Goal: Communication & Community: Answer question/provide support

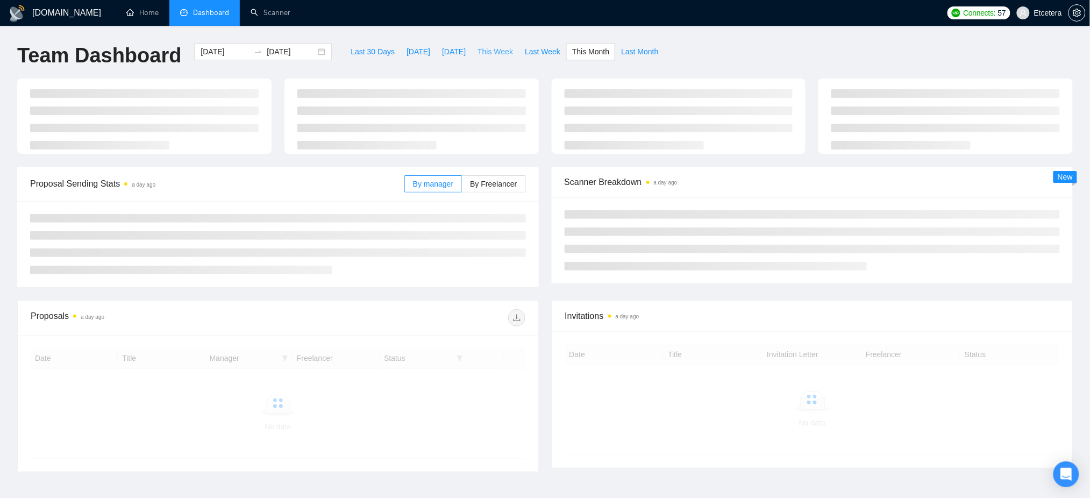
click at [493, 44] on button "This Week" at bounding box center [495, 51] width 47 height 17
type input "[DATE]"
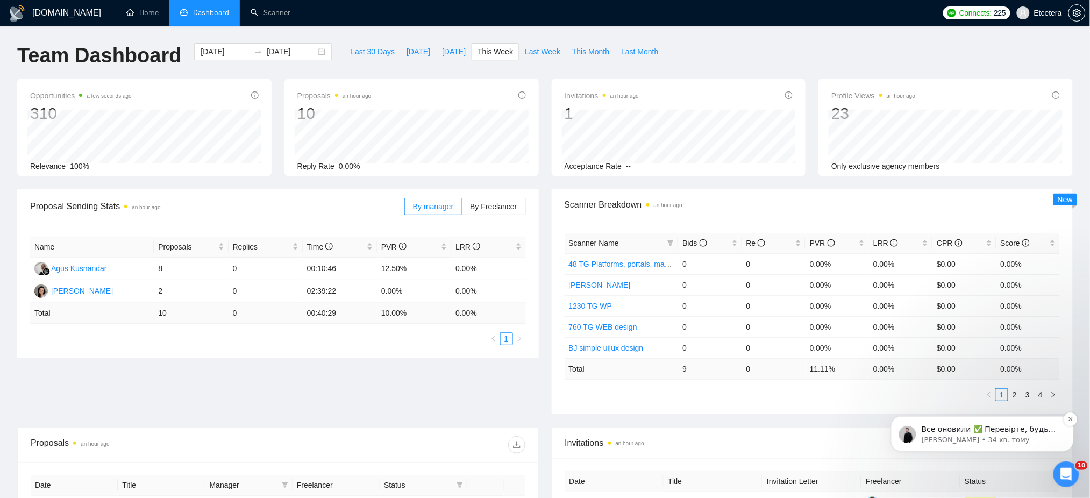
click at [1021, 437] on p "[PERSON_NAME] • 34 хв. тому" at bounding box center [990, 439] width 139 height 10
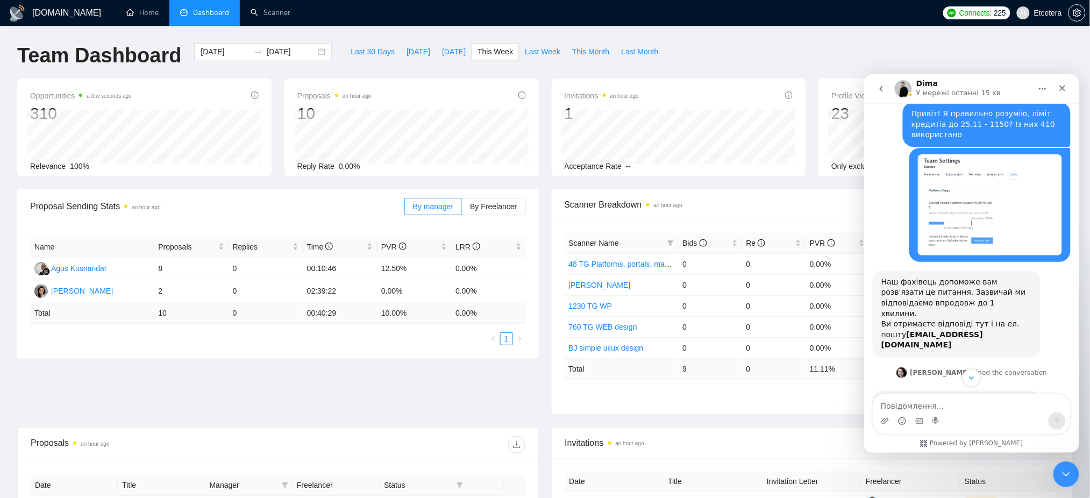
scroll to position [439, 0]
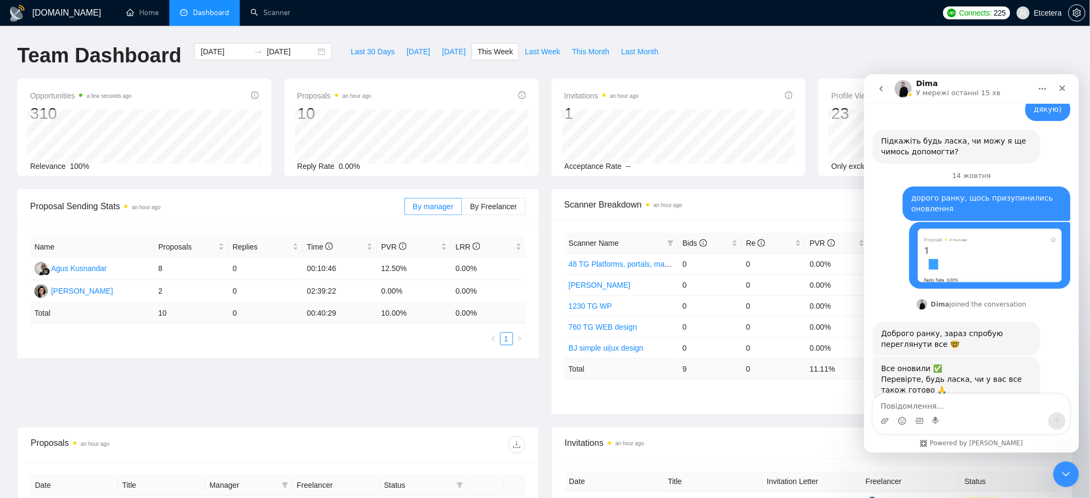
click at [935, 398] on textarea "Повідомлення..." at bounding box center [971, 403] width 197 height 18
type textarea "все прилетіло, дякую)"
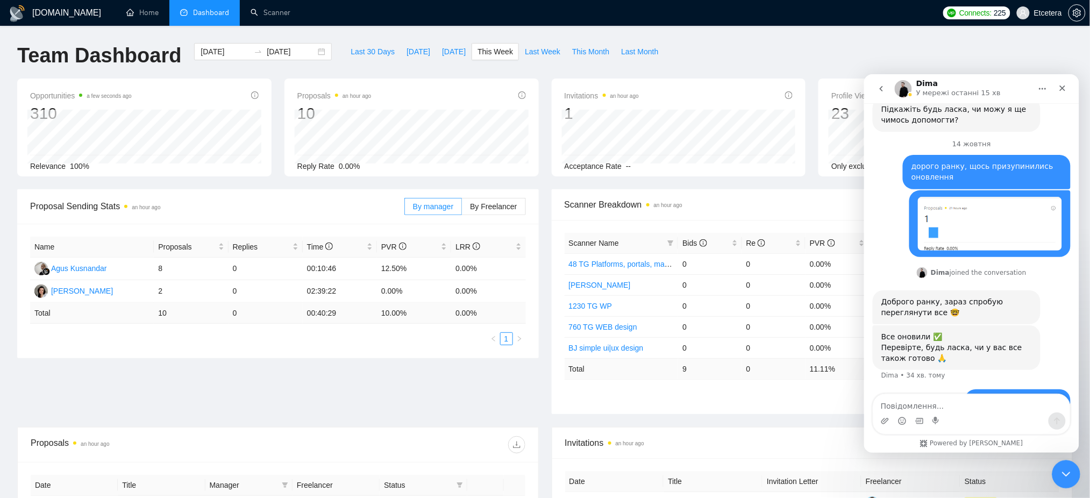
click at [1070, 471] on icon "Закрити програму для спілкування Intercom" at bounding box center [1064, 472] width 13 height 13
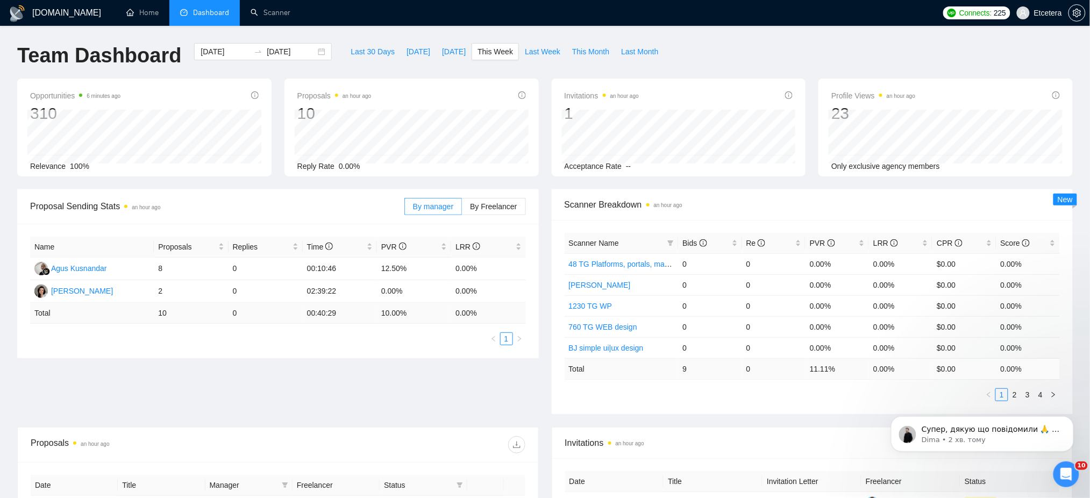
scroll to position [525, 0]
